Goal: Task Accomplishment & Management: Use online tool/utility

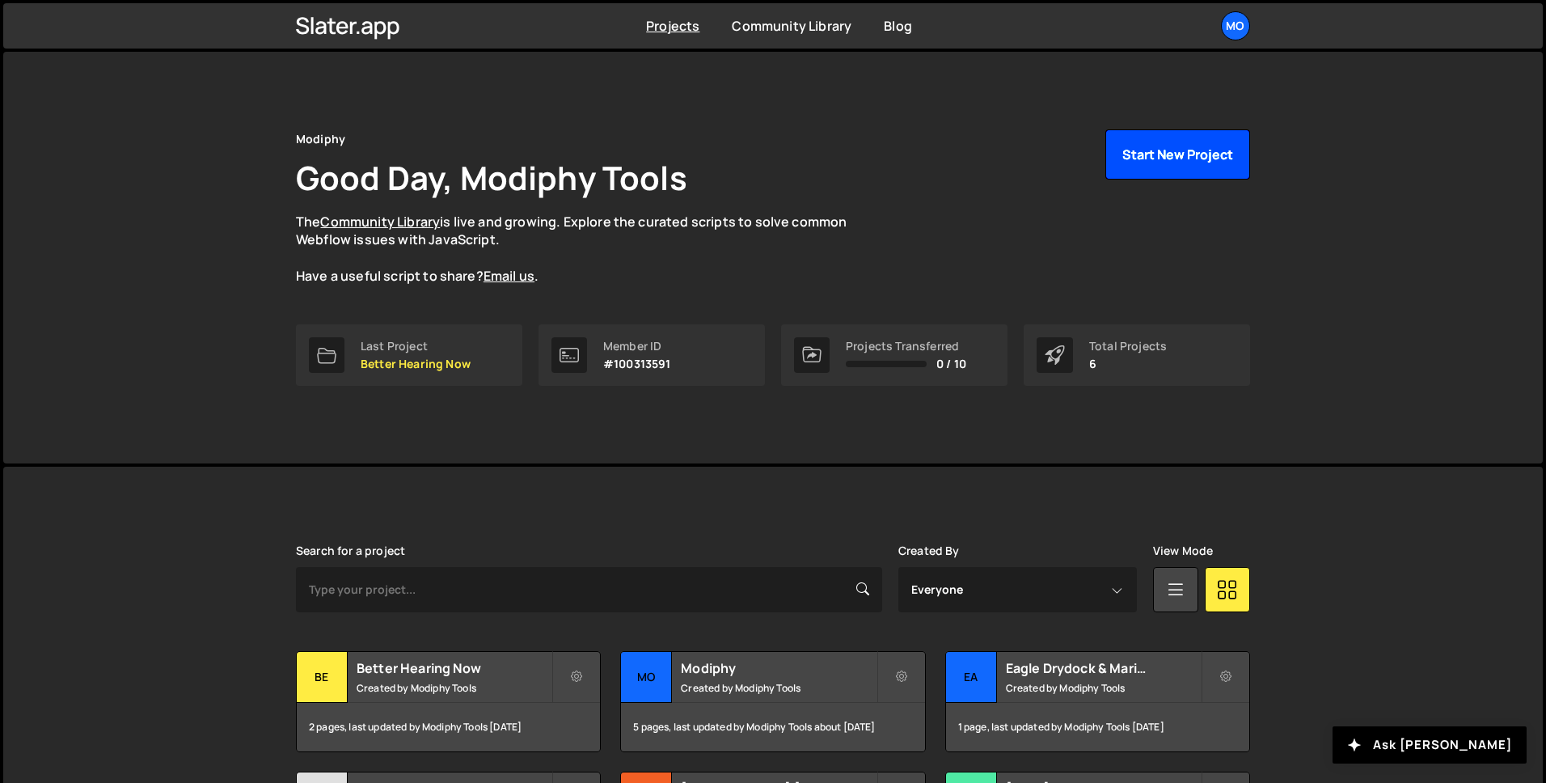
click at [1172, 152] on button "Start New Project" at bounding box center [1177, 154] width 145 height 50
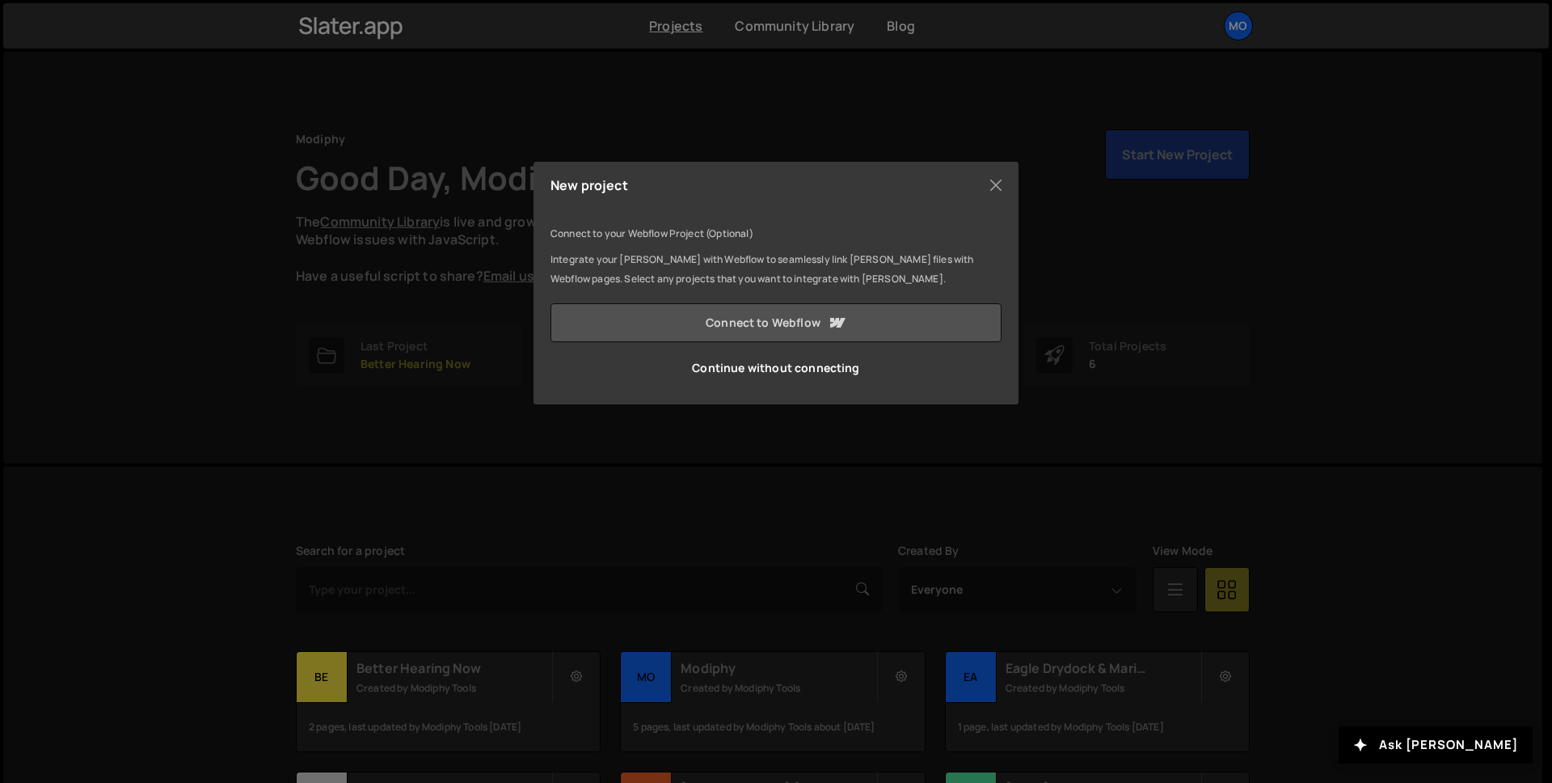
click at [814, 314] on link "Connect to Webflow" at bounding box center [776, 322] width 451 height 39
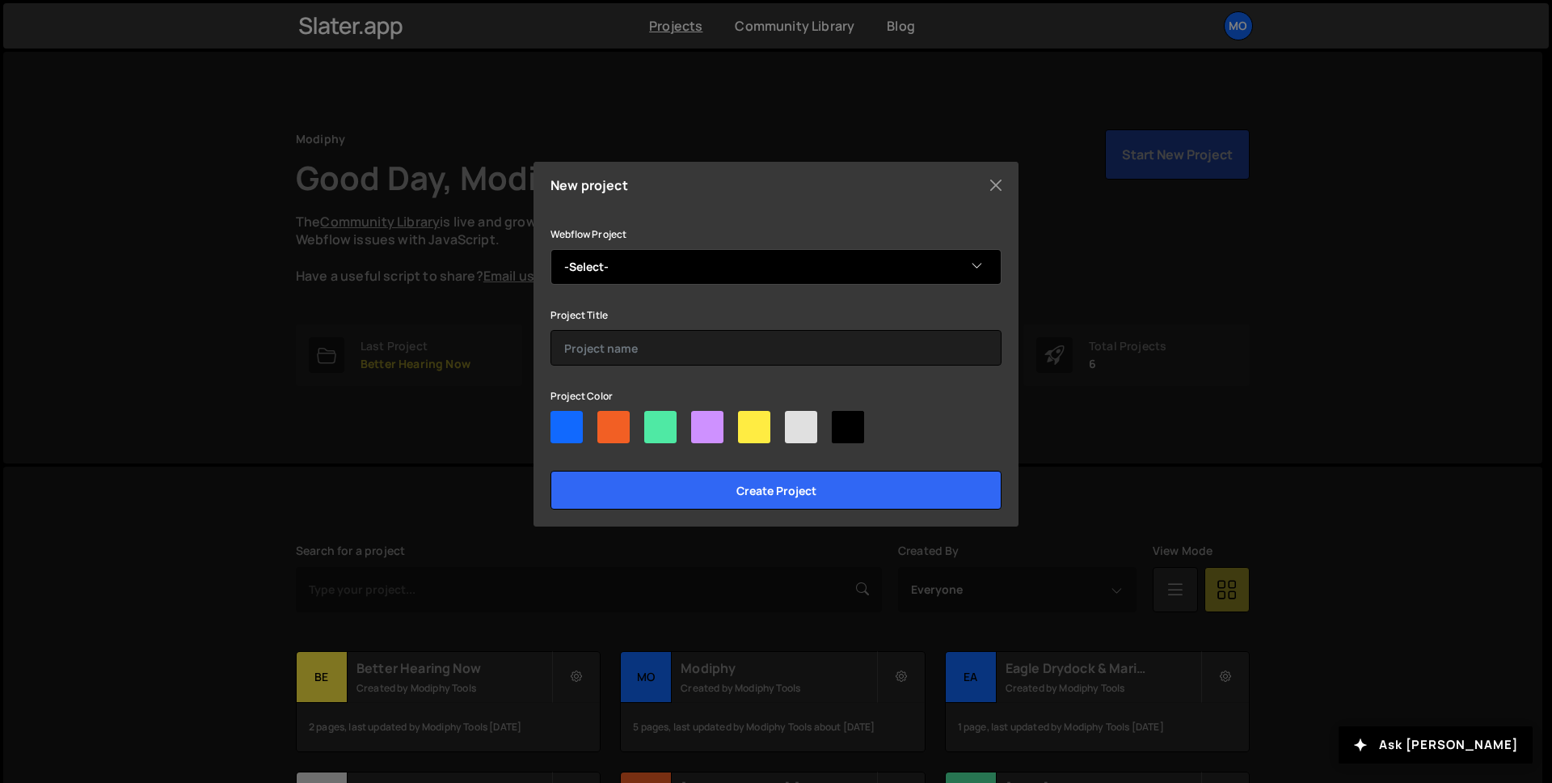
click at [813, 267] on select "-Select- [PERSON_NAME] Interiors" at bounding box center [776, 267] width 451 height 36
select select "68b74481cdc677b899eb5650"
click at [551, 249] on select "-Select- [PERSON_NAME] Interiors" at bounding box center [776, 267] width 451 height 36
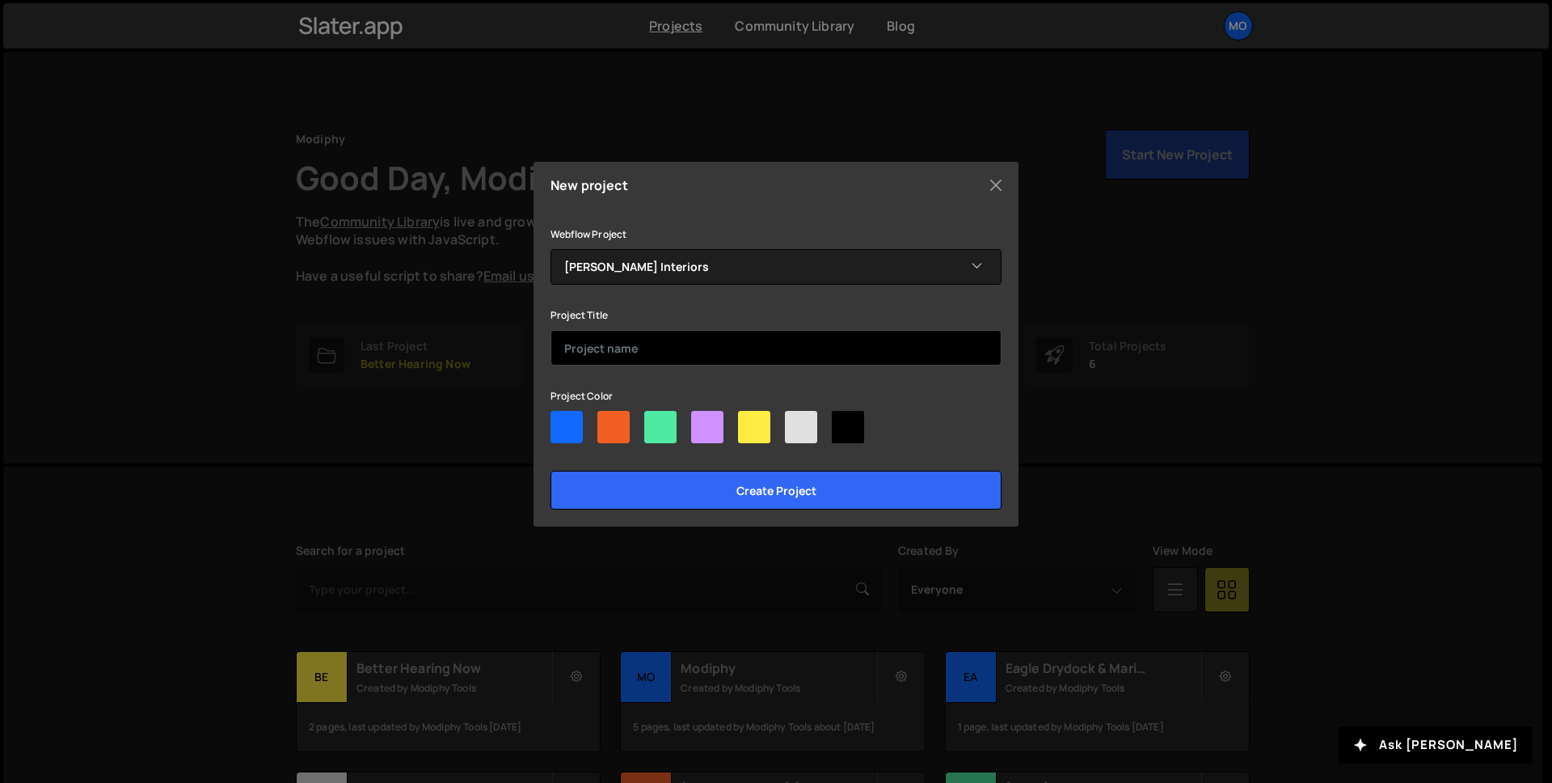
click at [722, 340] on input "text" at bounding box center [776, 348] width 451 height 36
type input "[PERSON_NAME] Interiors"
click at [699, 429] on div at bounding box center [707, 427] width 32 height 32
click at [699, 421] on input"] "radio" at bounding box center [696, 416] width 11 height 11
radio input"] "true"
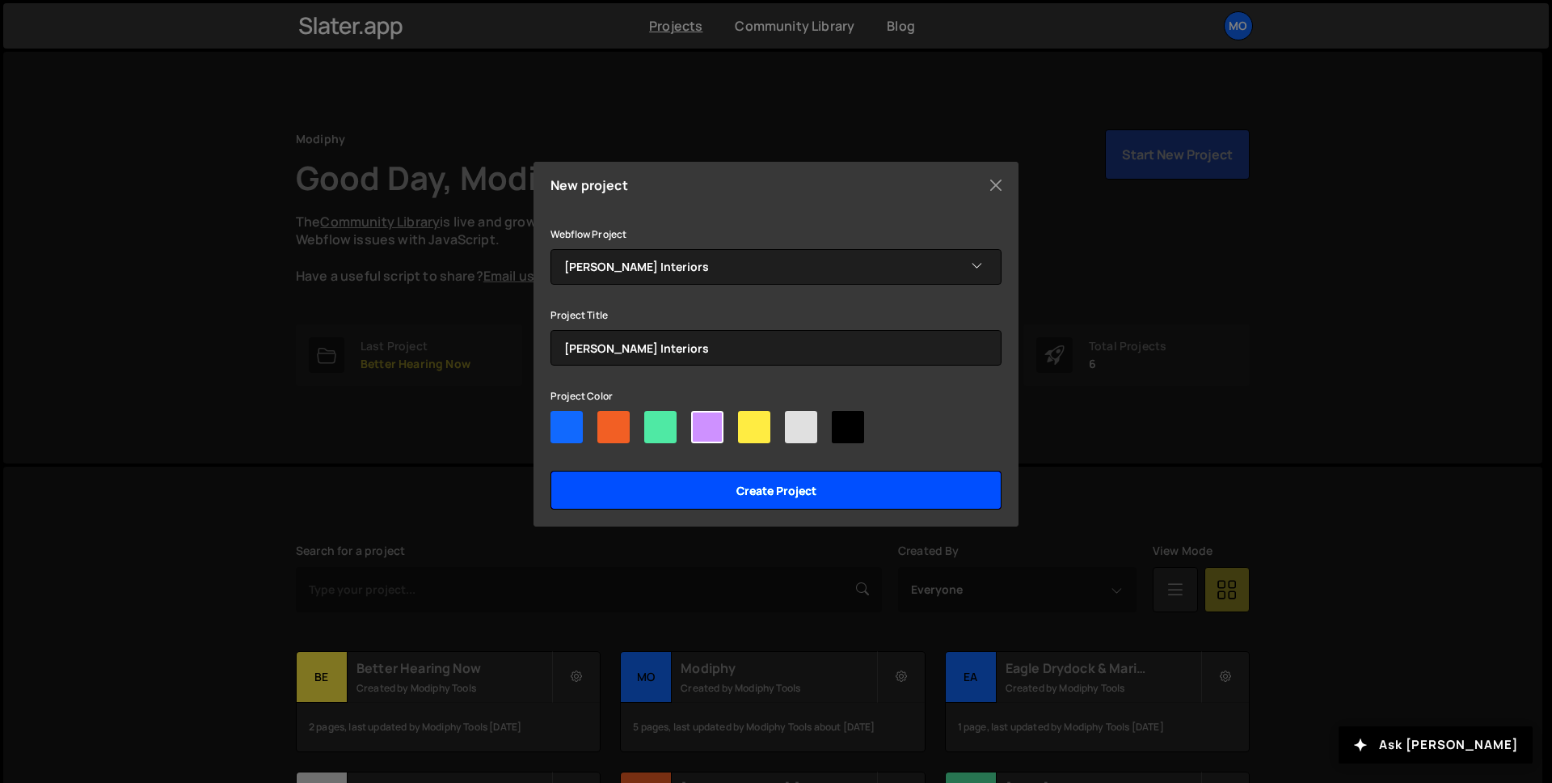
click at [708, 496] on input "Create project" at bounding box center [776, 490] width 451 height 39
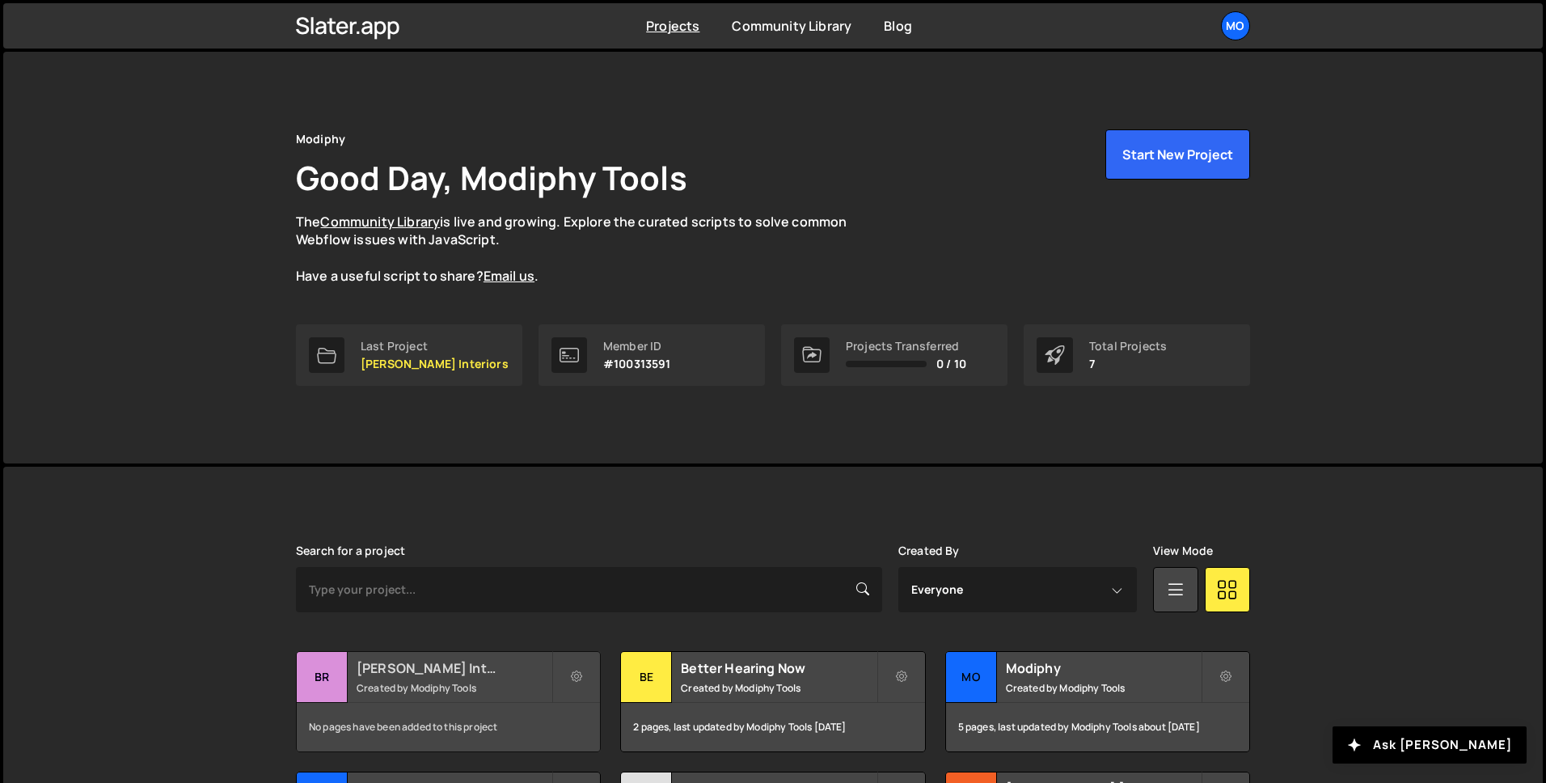
click at [451, 681] on small "Created by Modiphy Tools" at bounding box center [454, 688] width 195 height 14
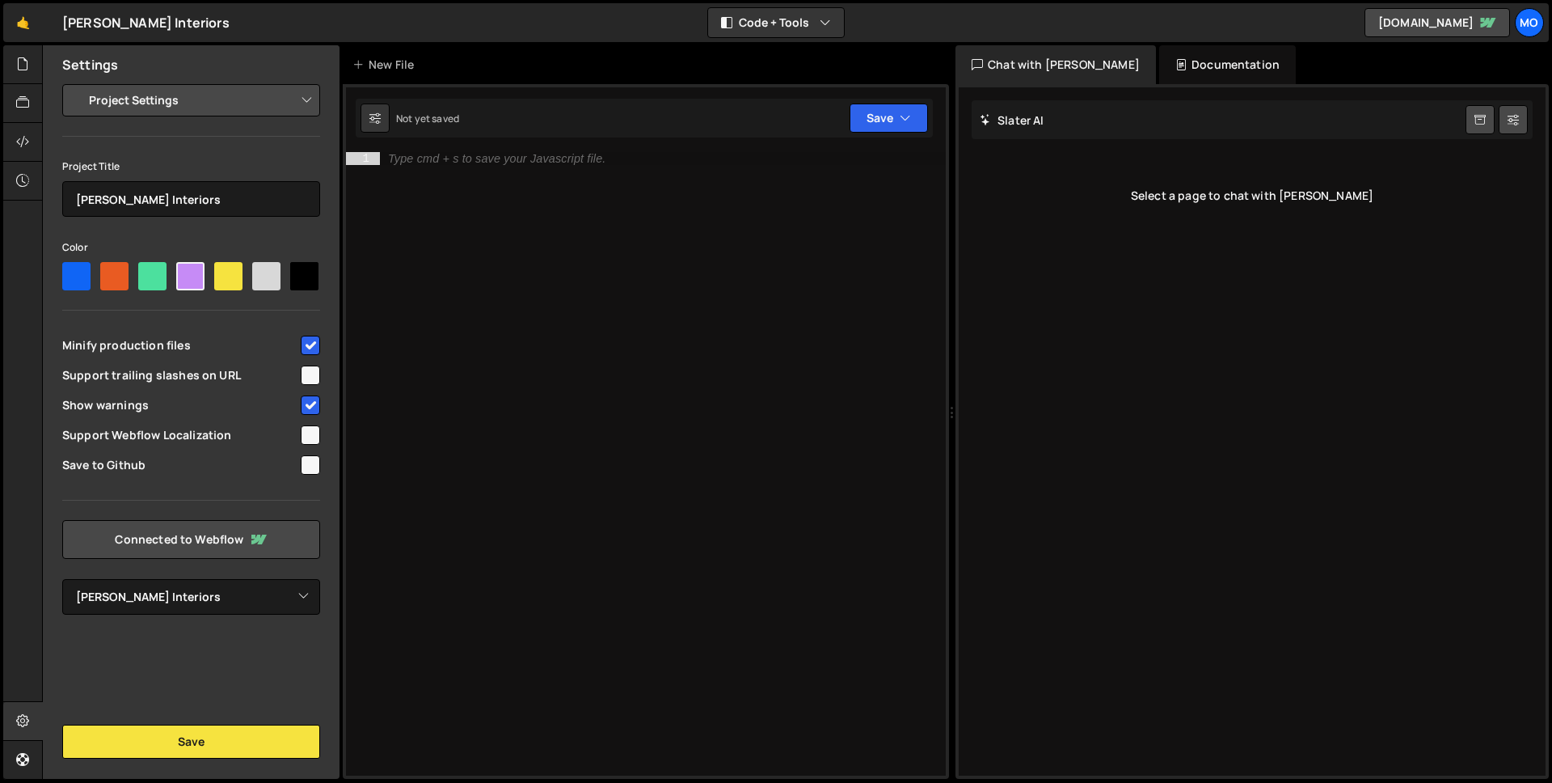
select select "68b74481cdc677b899eb5650"
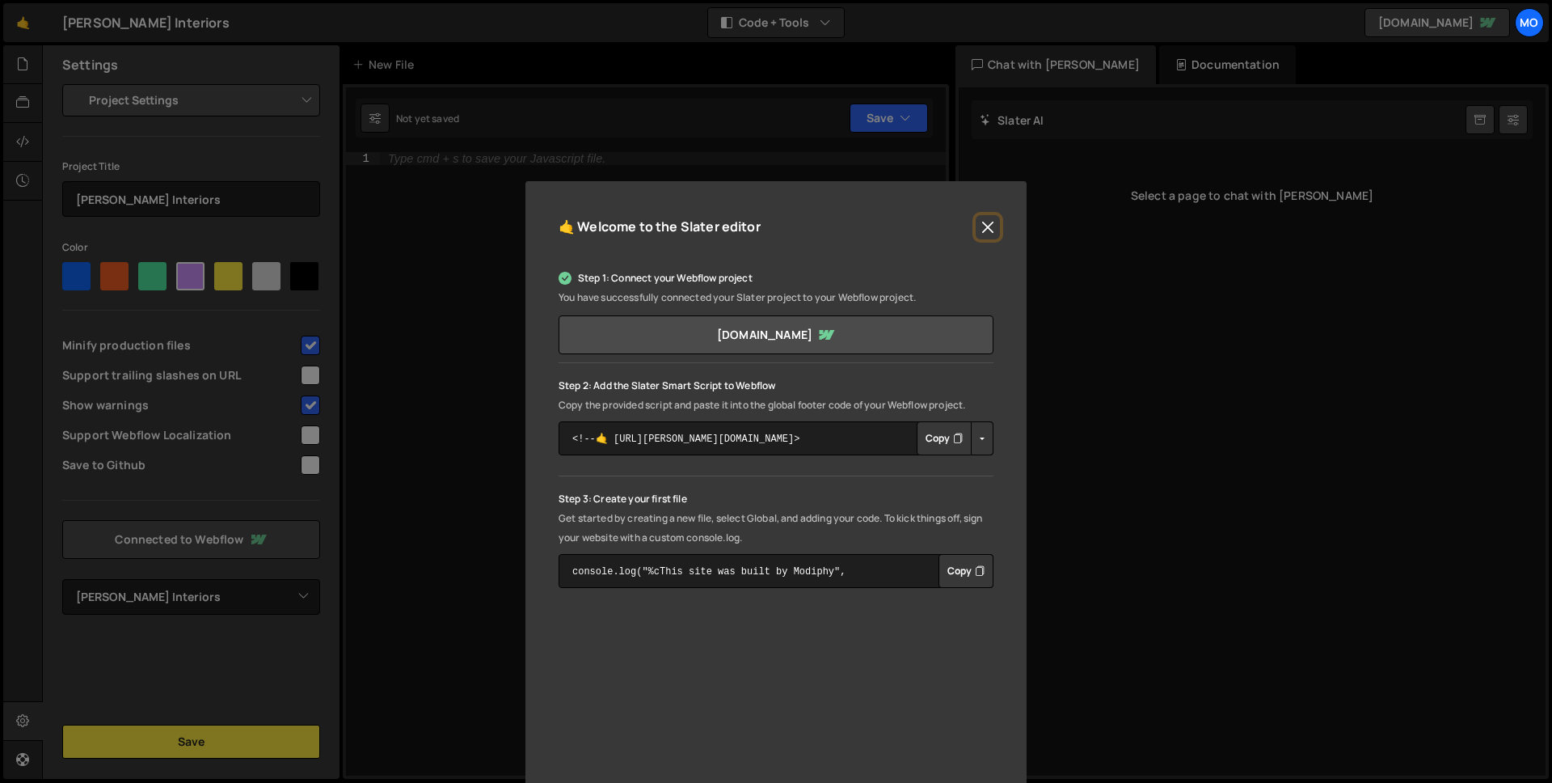
click at [986, 236] on button "Close" at bounding box center [988, 227] width 24 height 24
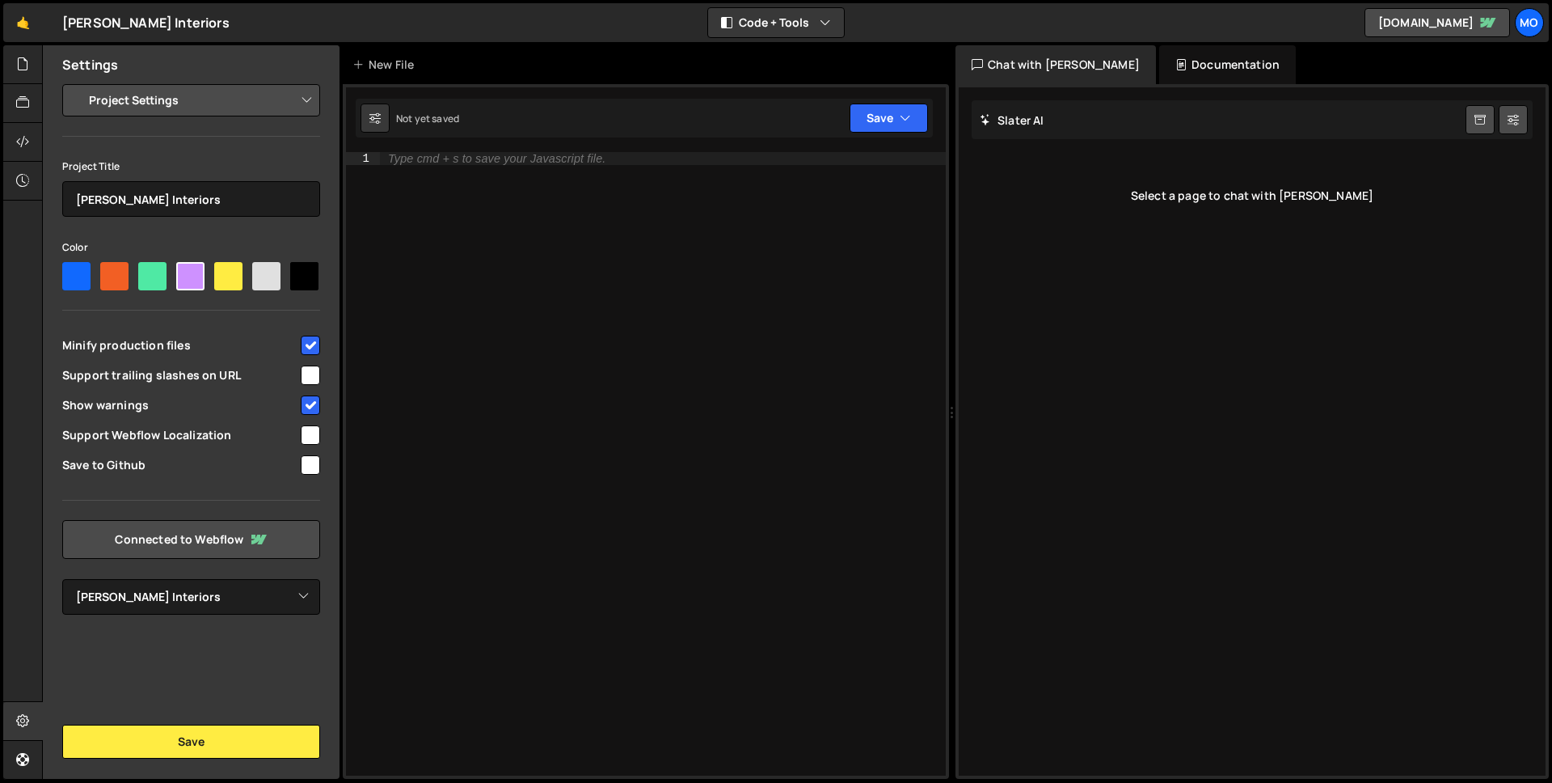
click at [714, 234] on div "Type cmd + s to save your Javascript file." at bounding box center [663, 476] width 566 height 649
paste textarea "});"
type textarea "});"
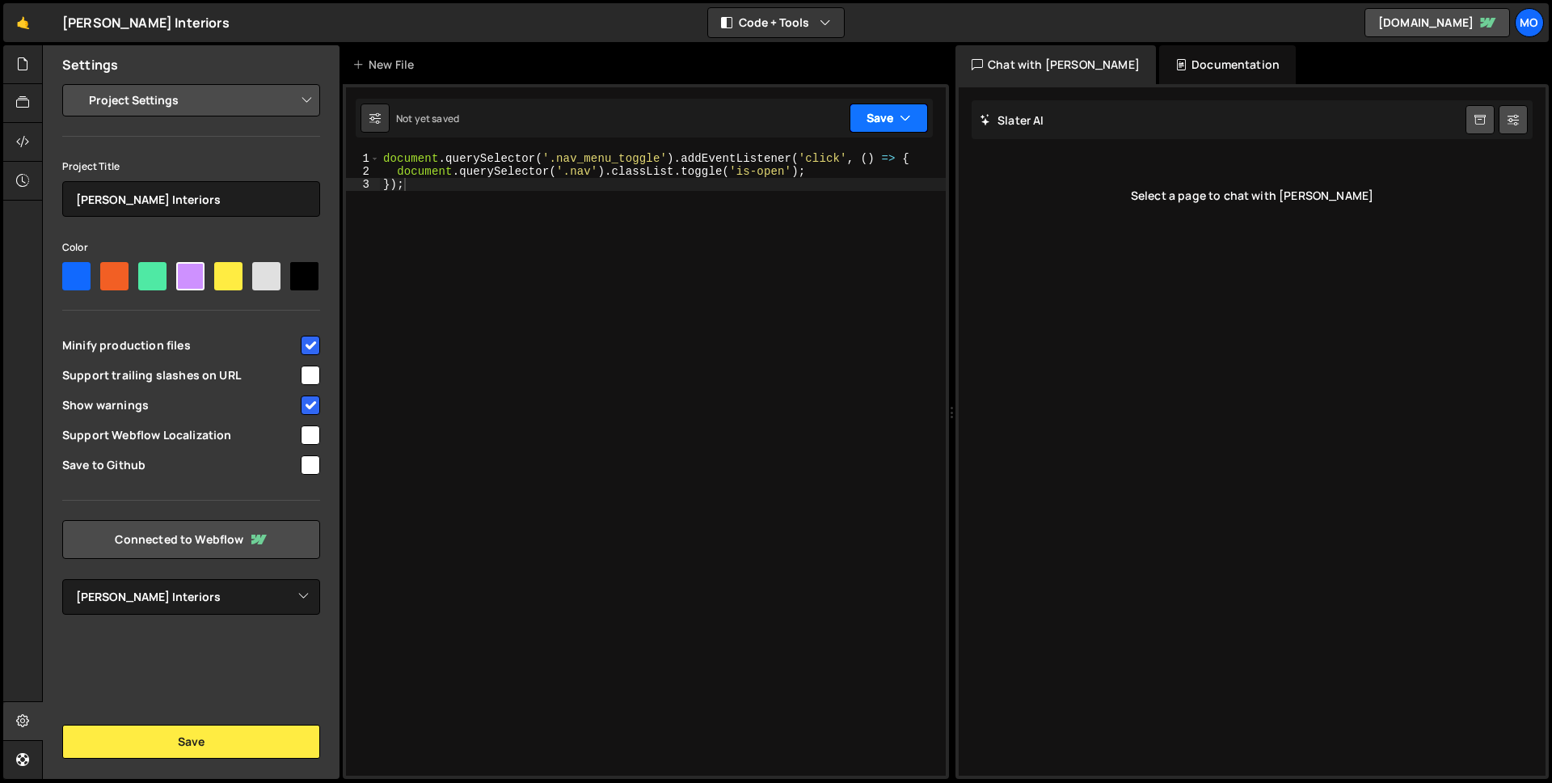
click at [880, 120] on button "Save" at bounding box center [889, 117] width 78 height 29
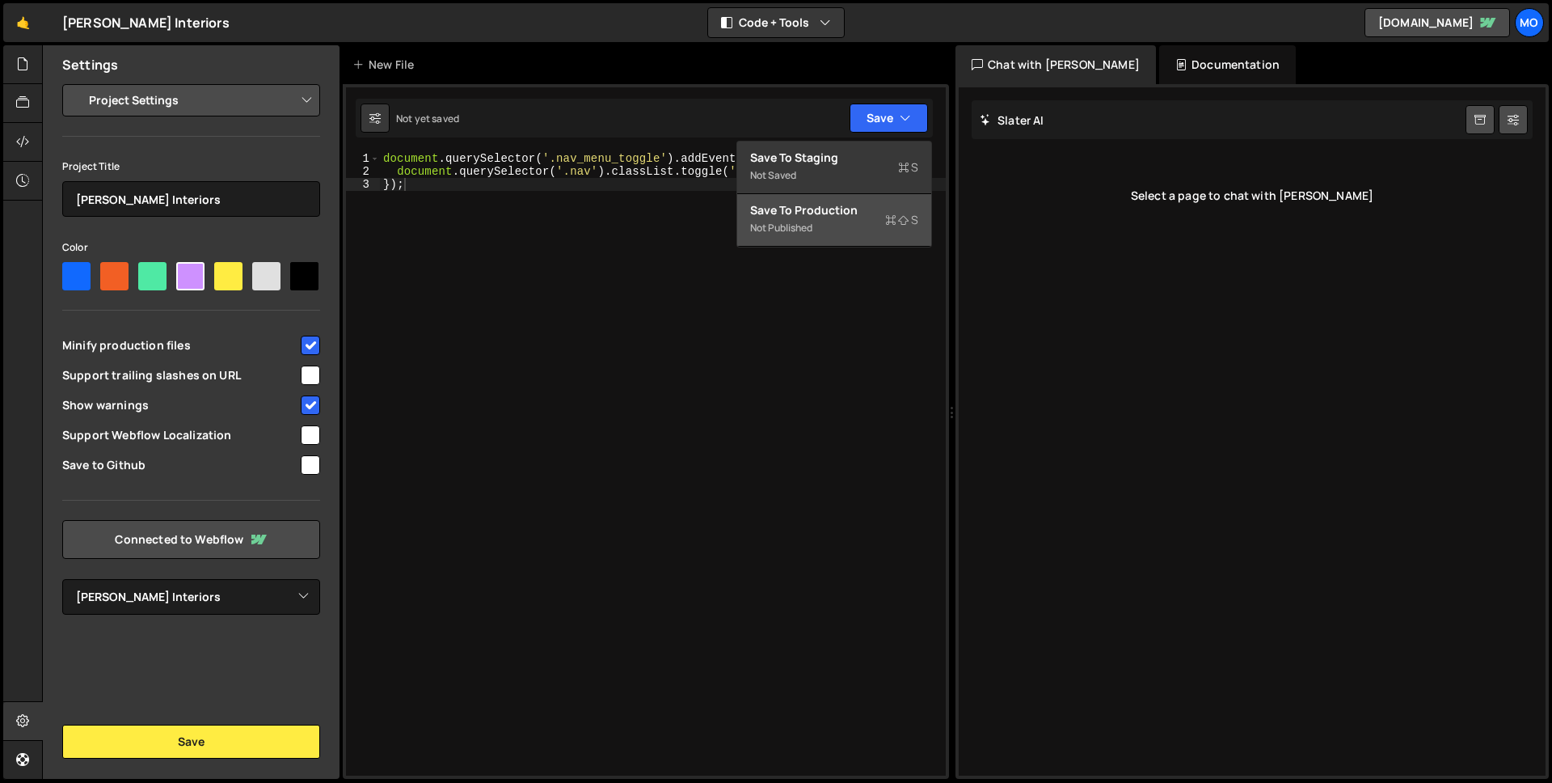
click at [833, 230] on div "Not published" at bounding box center [834, 227] width 168 height 19
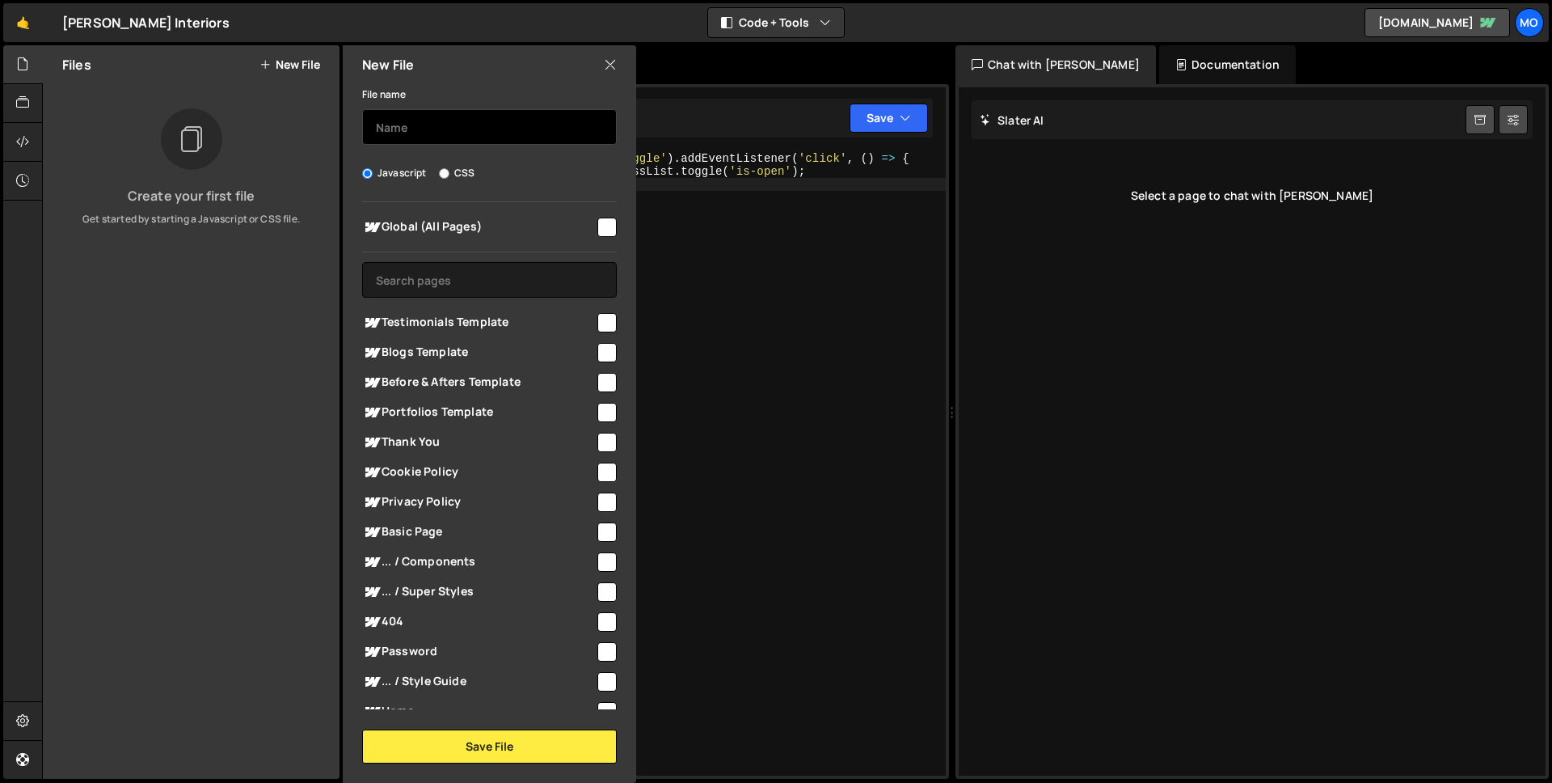
click at [536, 120] on input "text" at bounding box center [489, 127] width 255 height 36
type input "nav.js"
click at [603, 230] on input "checkbox" at bounding box center [607, 226] width 19 height 19
checkbox input "true"
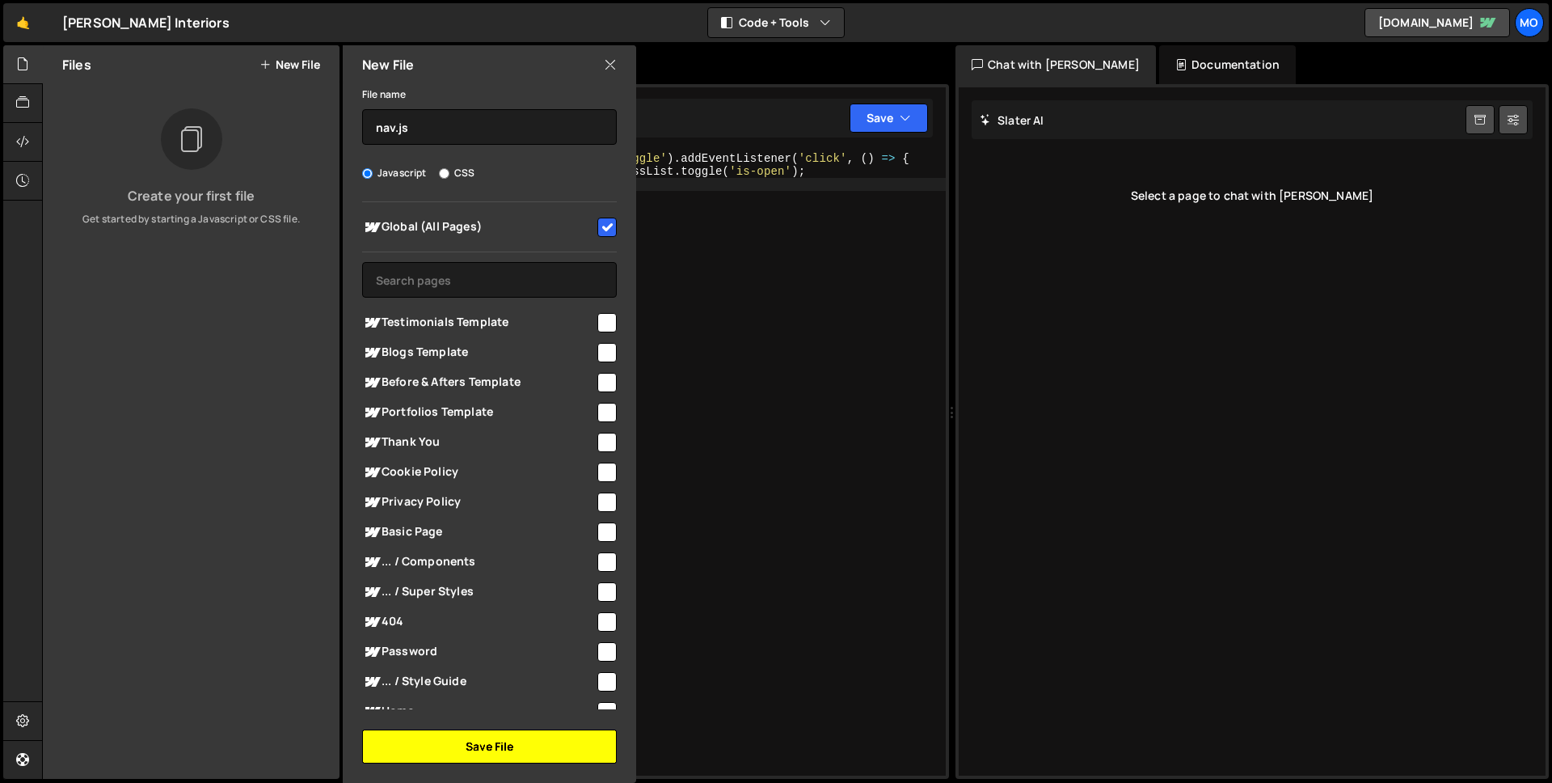
click at [498, 747] on button "Save File" at bounding box center [489, 746] width 255 height 34
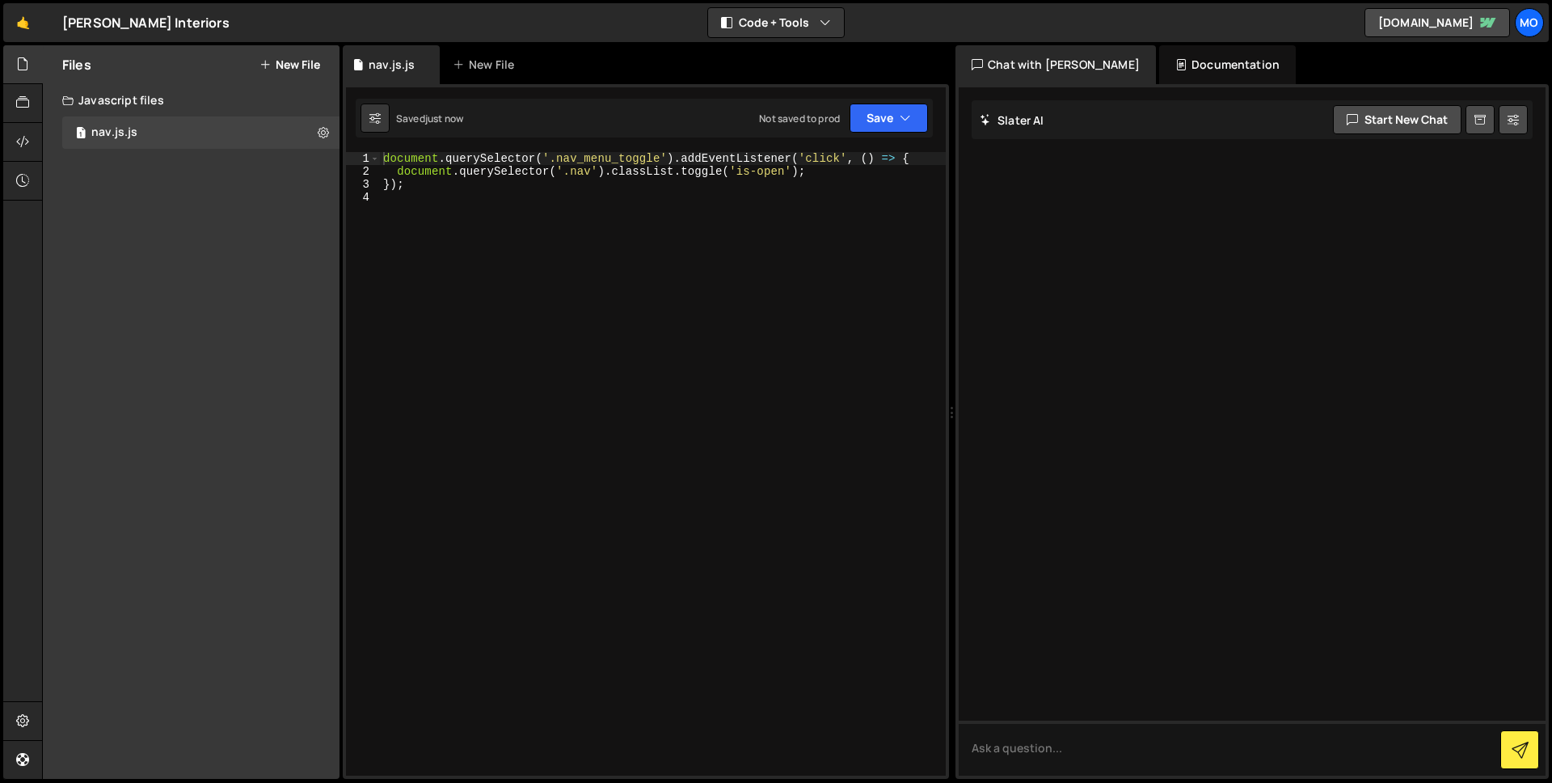
click at [894, 133] on div "Saved just now Not saved to prod Upgrade to Edit Save Save to Staging S Saved j…" at bounding box center [644, 118] width 577 height 39
click at [886, 125] on button "Save" at bounding box center [889, 117] width 78 height 29
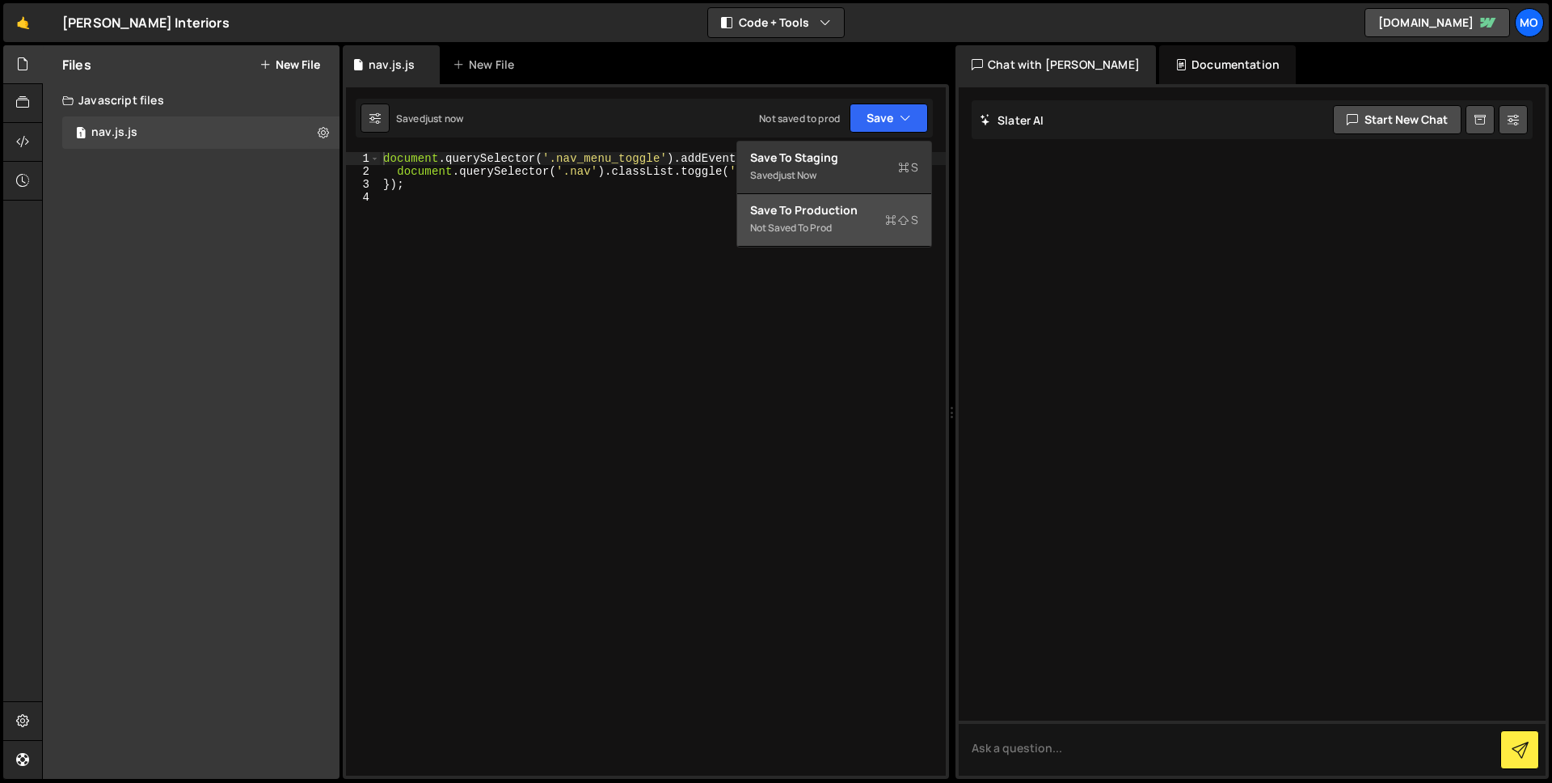
click at [855, 238] on button "Save to Production S Not saved to prod" at bounding box center [834, 220] width 194 height 53
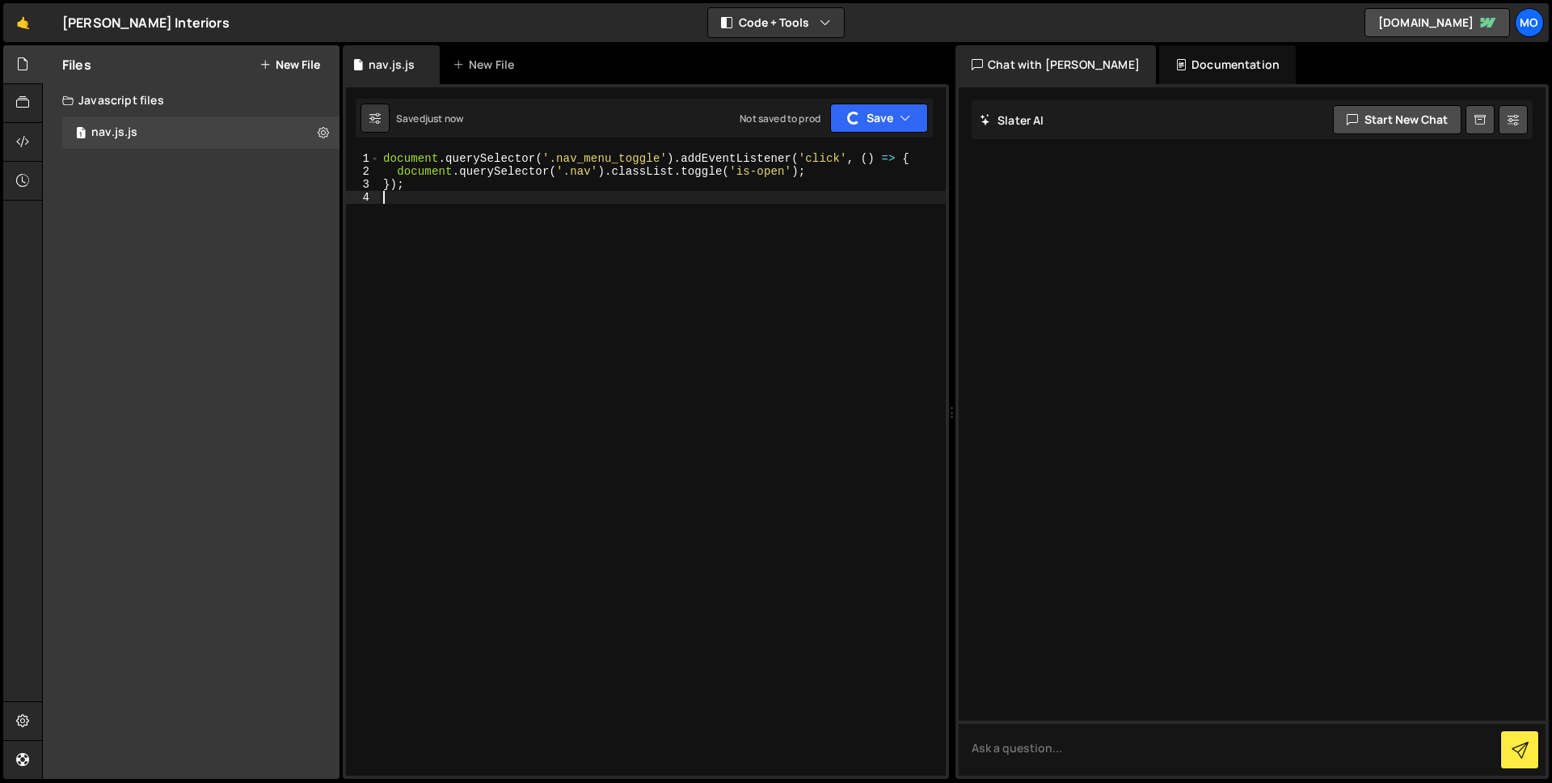
click at [855, 238] on div "document . querySelector ( '.nav_menu_toggle' ) . addEventListener ( 'click' , …" at bounding box center [663, 476] width 566 height 649
click at [748, 272] on div "document . querySelector ( '.nav_menu_toggle' ) . addEventListener ( 'click' , …" at bounding box center [663, 476] width 566 height 649
click at [28, 169] on div at bounding box center [23, 181] width 40 height 39
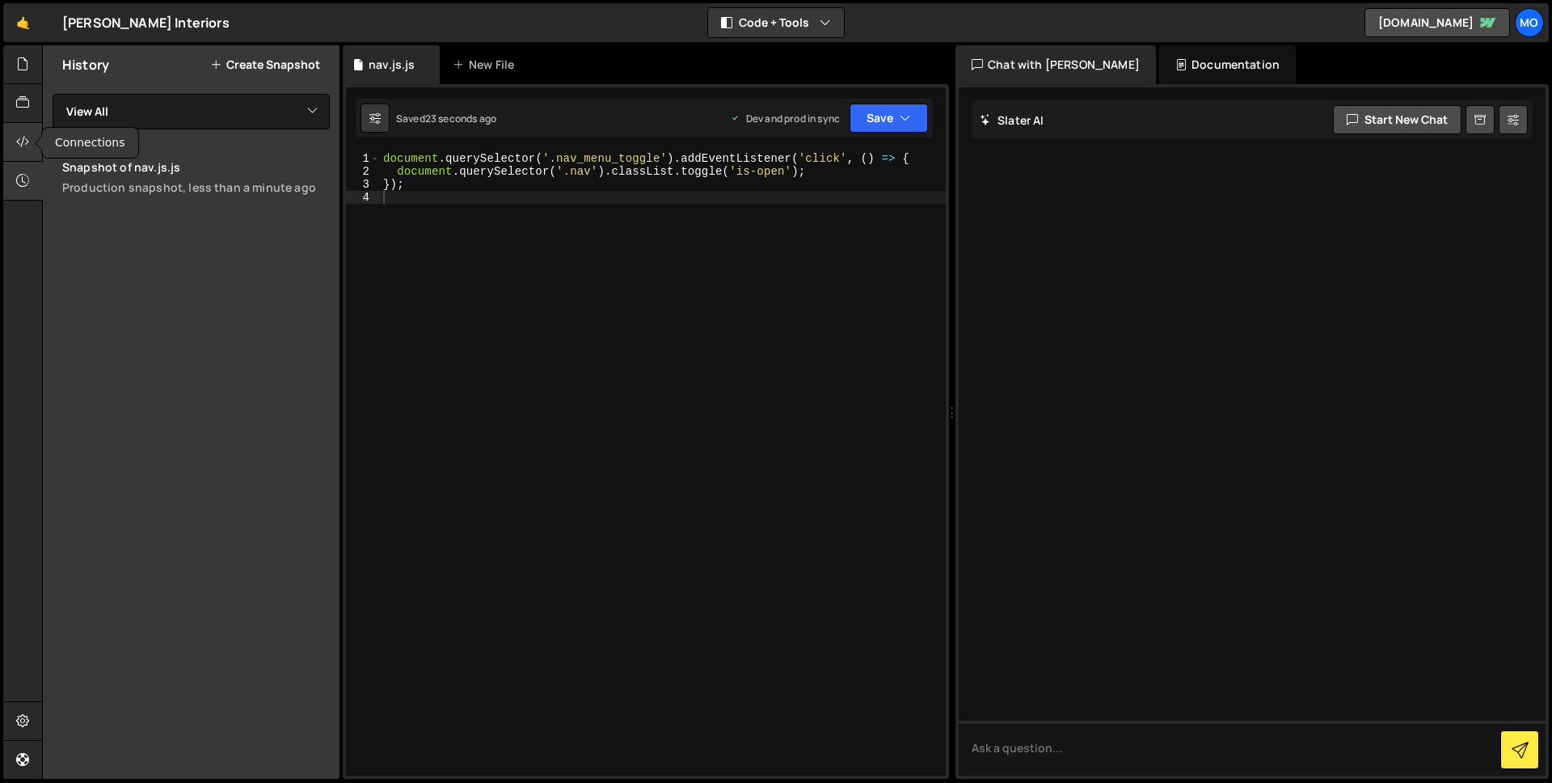
click at [29, 146] on icon at bounding box center [22, 142] width 13 height 18
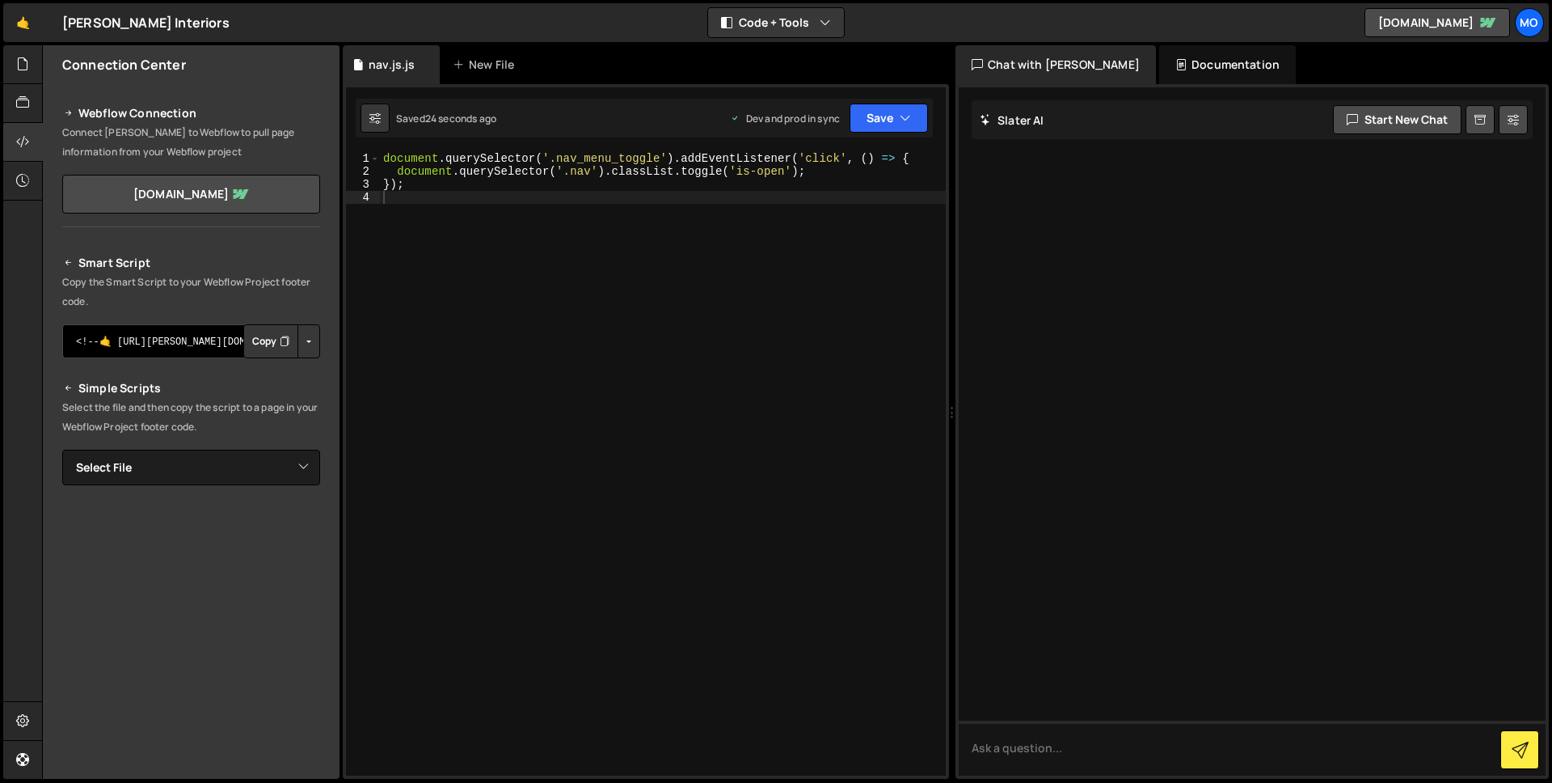
click at [217, 337] on textarea "<!--🤙 https://slater.app/16796.js--> <script>document.addEventListener("DOMCont…" at bounding box center [191, 341] width 258 height 34
click at [259, 352] on button "Copy" at bounding box center [270, 341] width 55 height 34
